Goal: Transaction & Acquisition: Book appointment/travel/reservation

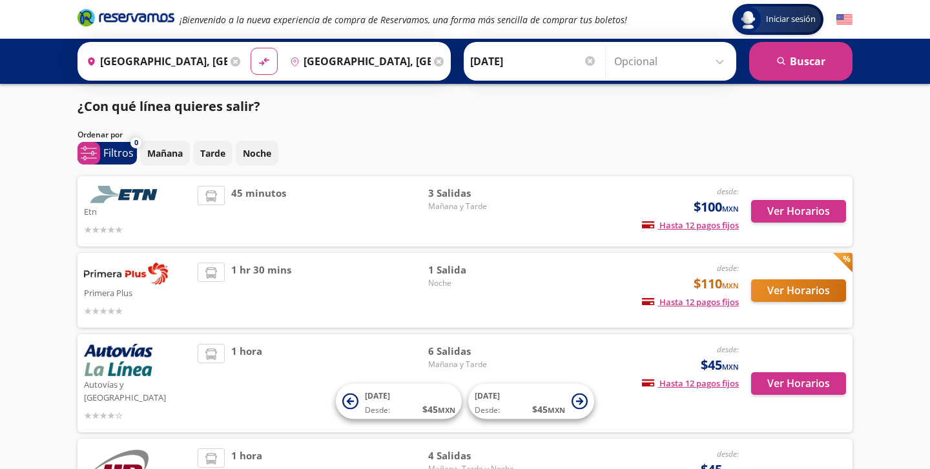
click at [458, 186] on span "3 Salidas" at bounding box center [473, 193] width 90 height 15
click at [427, 212] on div "45 minutos" at bounding box center [313, 211] width 231 height 51
click at [439, 204] on span "Mañana y Tarde" at bounding box center [473, 207] width 90 height 12
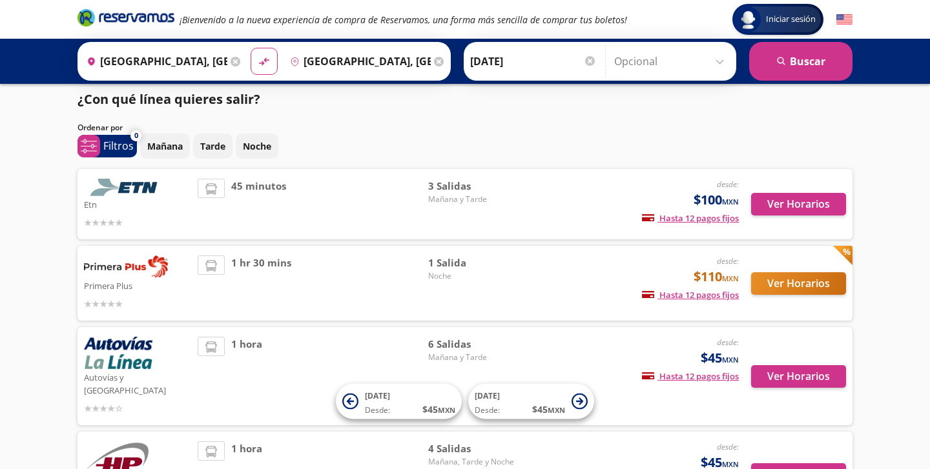
scroll to position [8, 0]
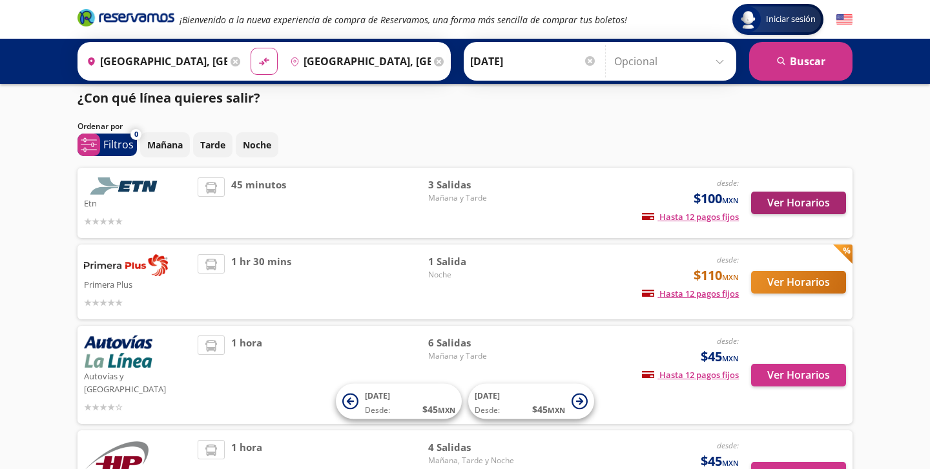
click at [829, 203] on button "Ver Horarios" at bounding box center [798, 203] width 95 height 23
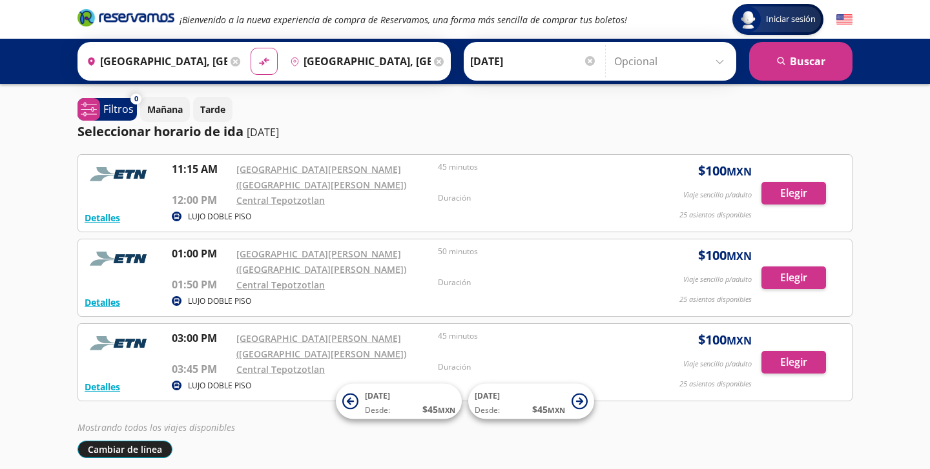
click at [96, 448] on button "Cambiar de línea" at bounding box center [124, 449] width 95 height 17
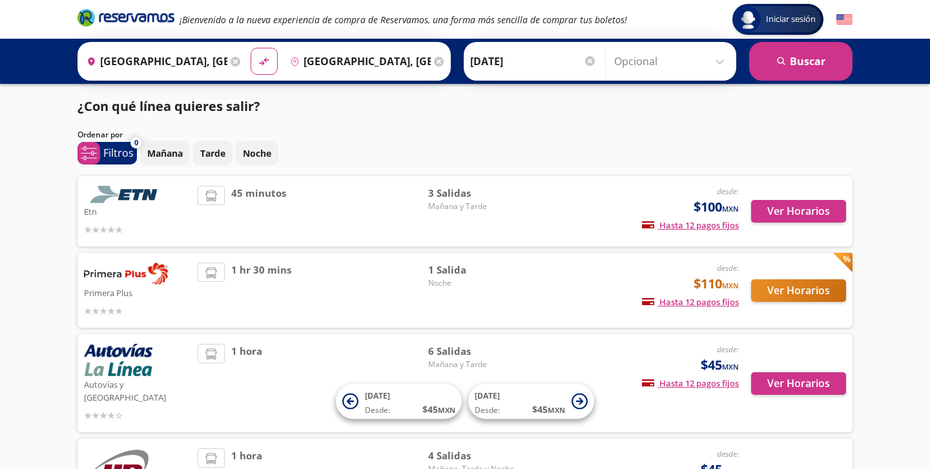
click at [805, 283] on button "Ver Horarios" at bounding box center [798, 291] width 95 height 23
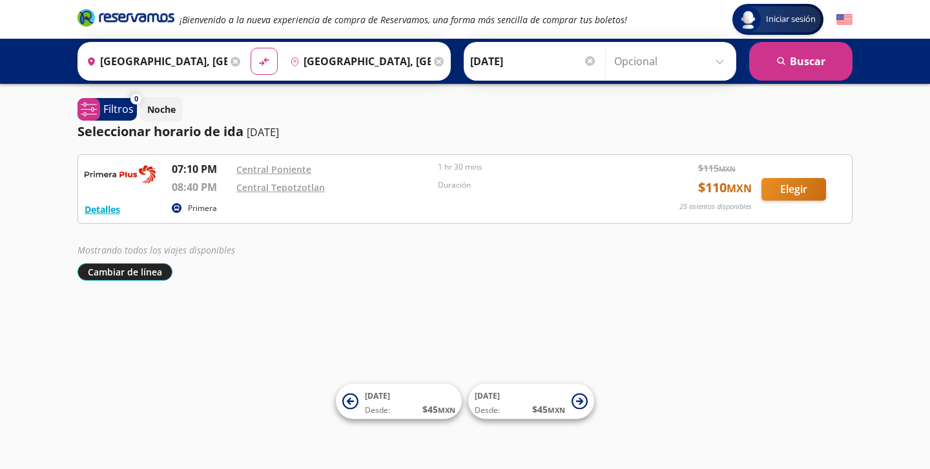
click at [95, 278] on button "Cambiar de línea" at bounding box center [124, 271] width 95 height 17
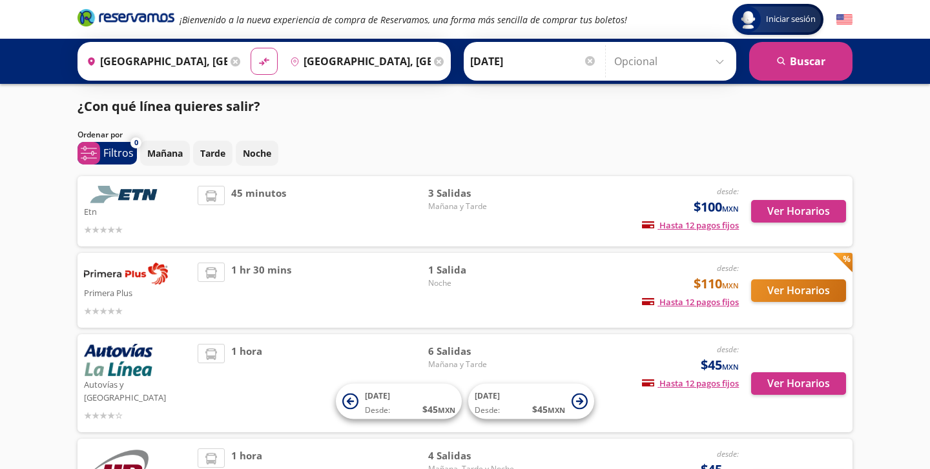
scroll to position [8, 0]
